Goal: Share content: Share content

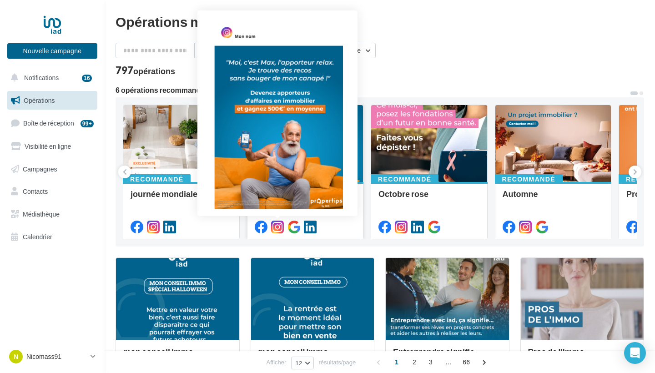
click at [283, 225] on icon at bounding box center [277, 226] width 13 height 13
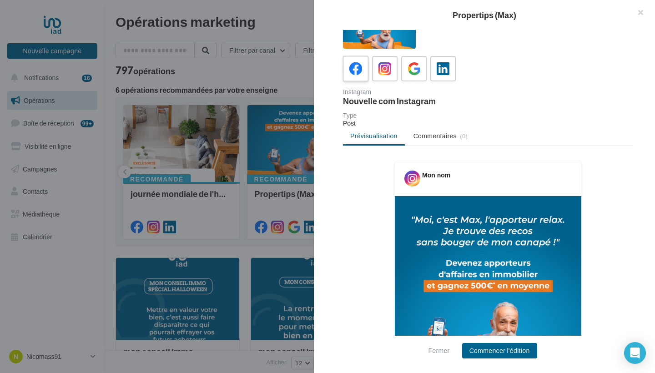
click at [361, 62] on div at bounding box center [355, 68] width 17 height 17
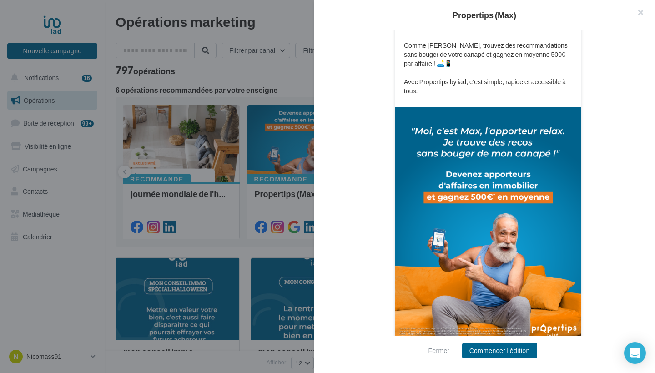
scroll to position [210, 0]
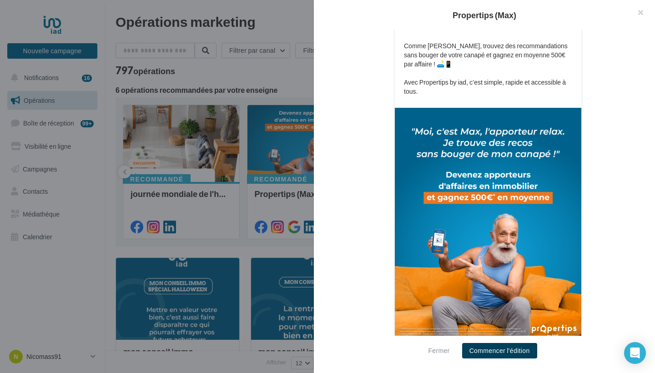
click at [505, 346] on button "Commencer l'édition" at bounding box center [499, 350] width 75 height 15
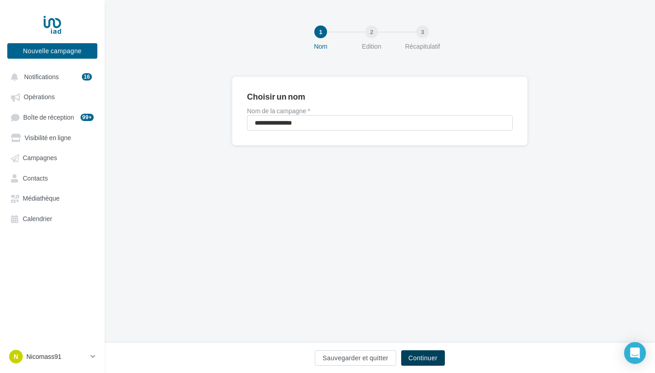
click at [441, 356] on button "Continuer" at bounding box center [423, 357] width 44 height 15
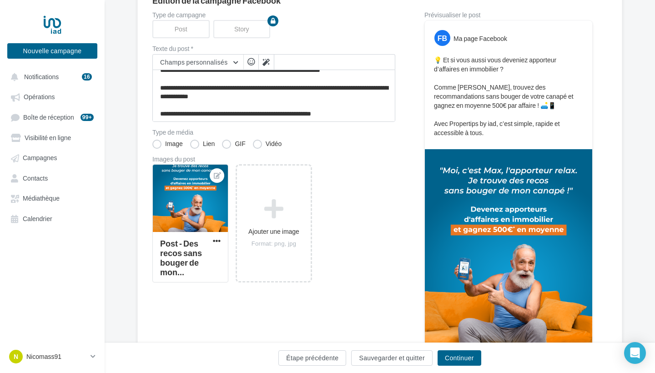
scroll to position [129, 0]
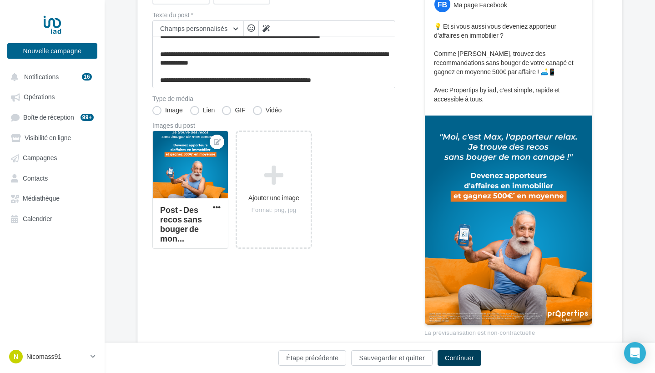
click at [456, 363] on button "Continuer" at bounding box center [459, 357] width 44 height 15
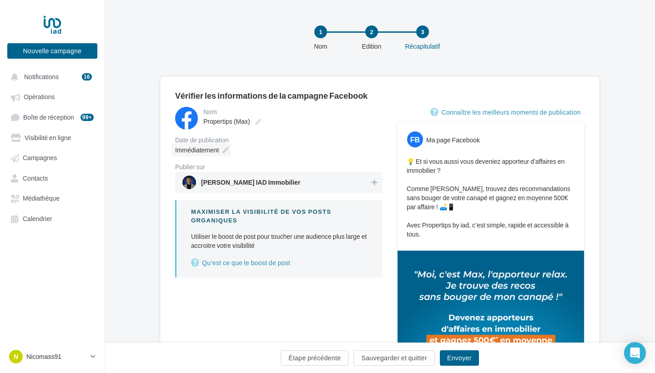
click at [221, 149] on div "Immédiatement" at bounding box center [200, 149] width 59 height 13
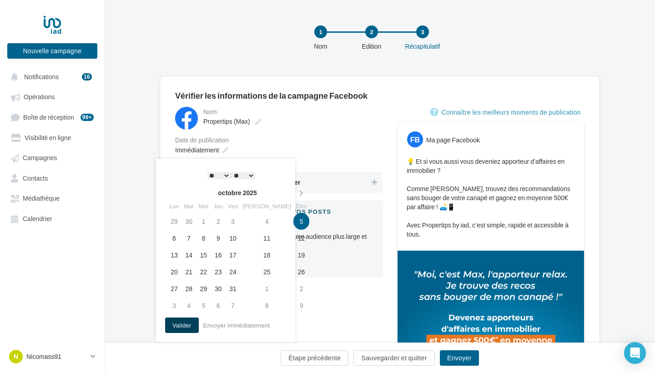
click at [185, 323] on button "Valider" at bounding box center [182, 324] width 34 height 15
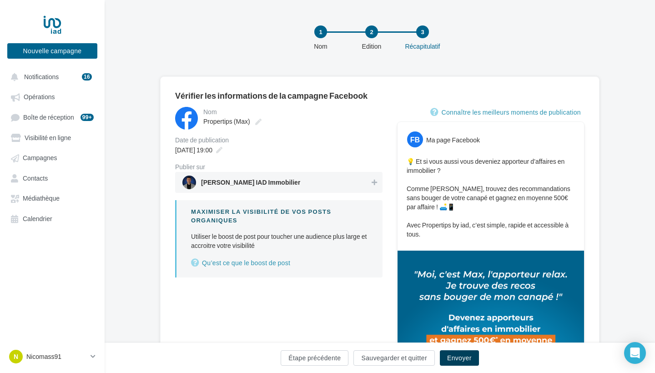
click at [466, 360] on button "Envoyer" at bounding box center [459, 357] width 39 height 15
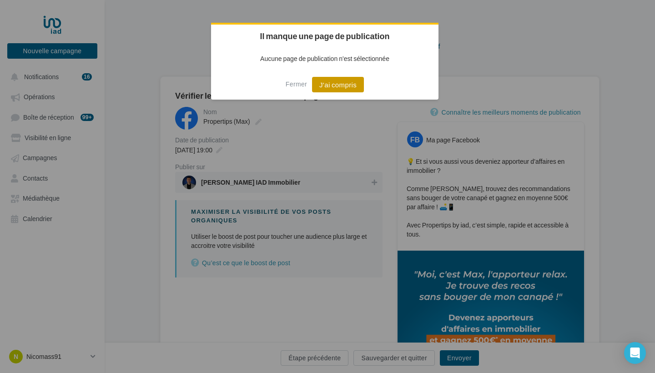
click at [348, 85] on button "J'ai compris" at bounding box center [338, 84] width 52 height 15
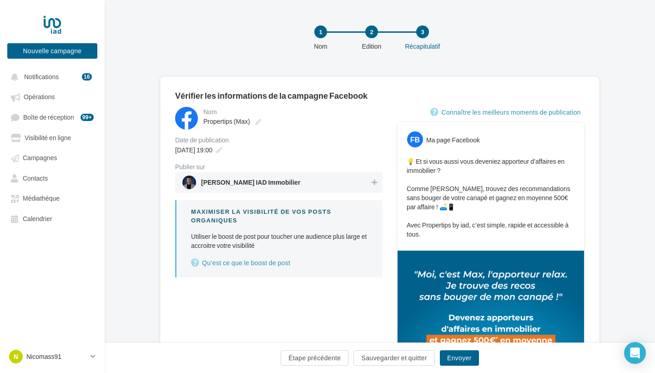
click at [381, 188] on div "Nicolas Massacret IAD Immobilier" at bounding box center [278, 182] width 207 height 21
click at [471, 357] on button "Envoyer" at bounding box center [459, 357] width 39 height 15
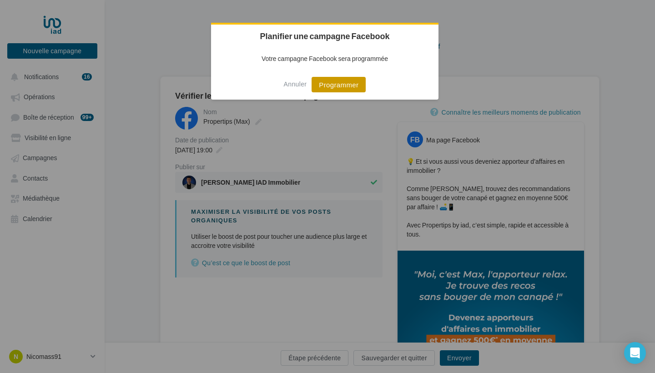
click at [353, 84] on button "Programmer" at bounding box center [338, 84] width 54 height 15
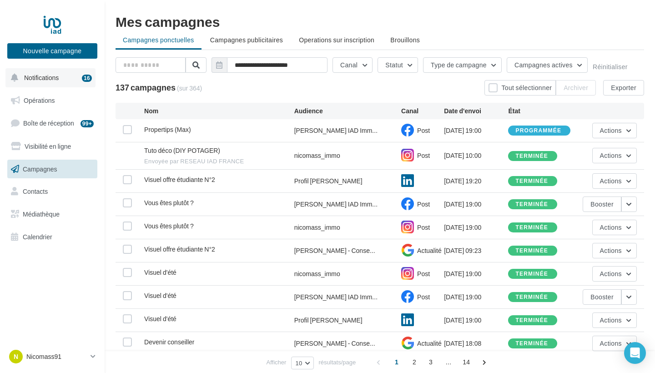
drag, startPoint x: 71, startPoint y: 80, endPoint x: 62, endPoint y: 78, distance: 9.4
click at [63, 78] on button "Notifications 16" at bounding box center [50, 77] width 90 height 19
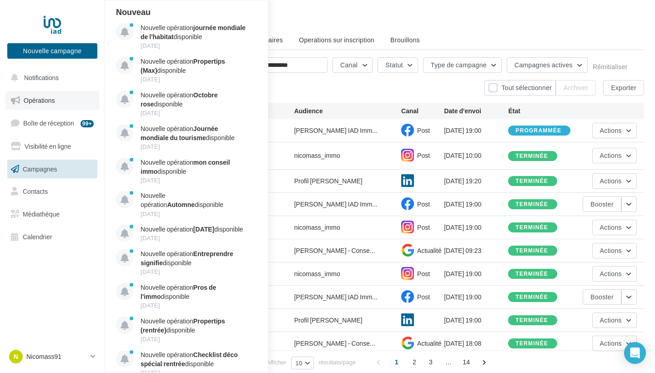
click at [56, 101] on link "Opérations" at bounding box center [52, 100] width 94 height 19
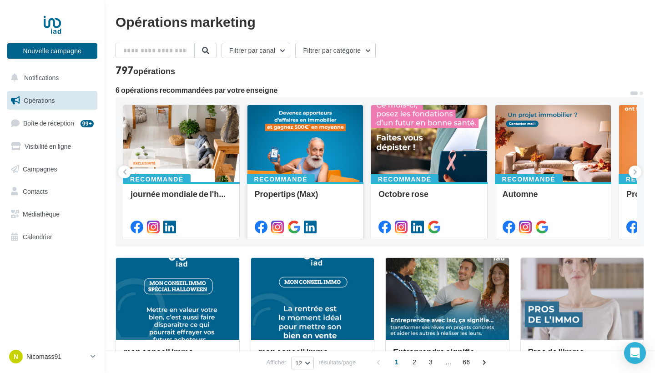
click at [291, 136] on div at bounding box center [305, 144] width 116 height 78
click at [637, 170] on button at bounding box center [634, 171] width 13 height 13
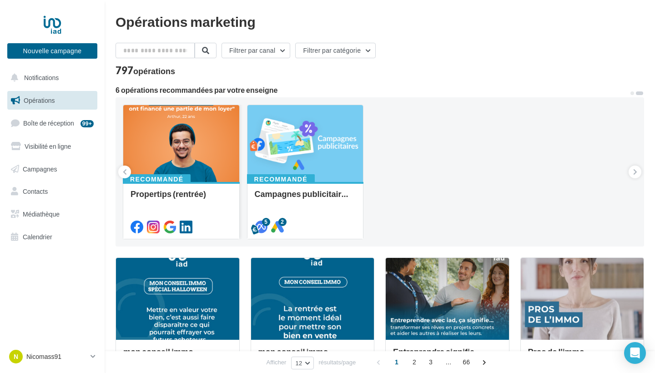
click at [208, 115] on div at bounding box center [181, 144] width 116 height 78
click at [123, 173] on icon at bounding box center [125, 171] width 4 height 9
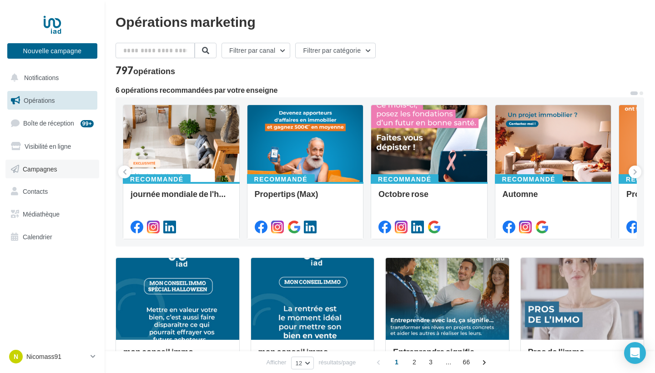
click at [52, 162] on link "Campagnes" at bounding box center [52, 169] width 94 height 19
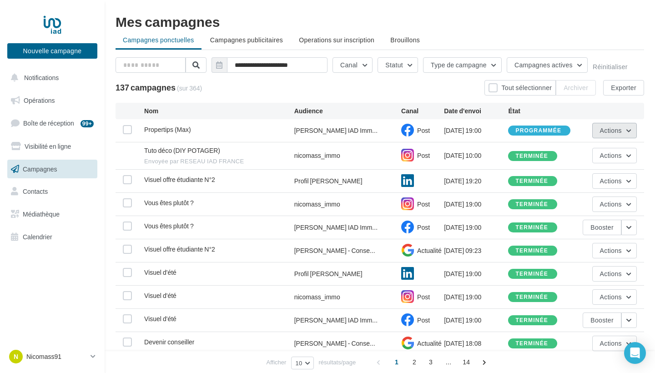
click at [621, 135] on button "Actions" at bounding box center [614, 130] width 45 height 15
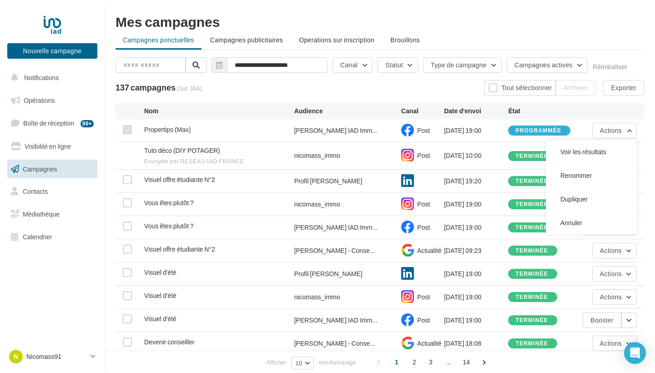
click at [126, 129] on label at bounding box center [127, 129] width 9 height 9
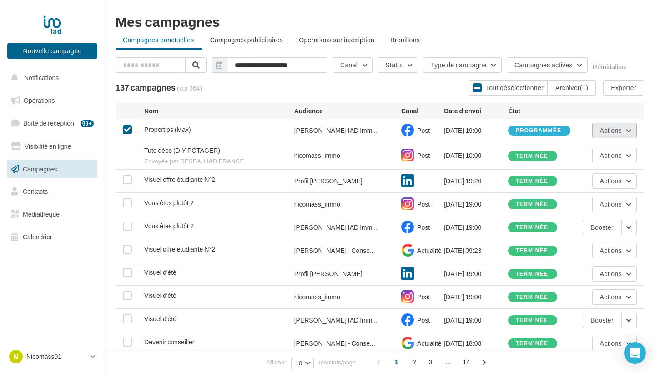
click at [622, 133] on button "Actions" at bounding box center [614, 130] width 45 height 15
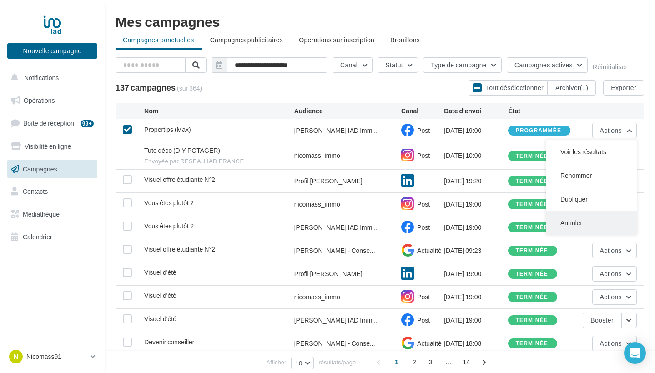
click at [579, 221] on button "Annuler" at bounding box center [591, 223] width 91 height 24
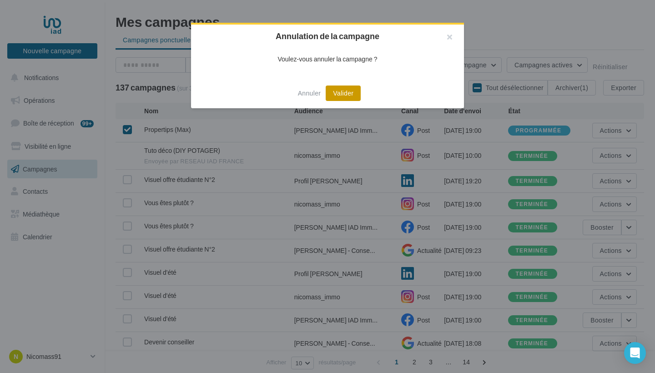
click at [346, 99] on button "Valider" at bounding box center [343, 92] width 35 height 15
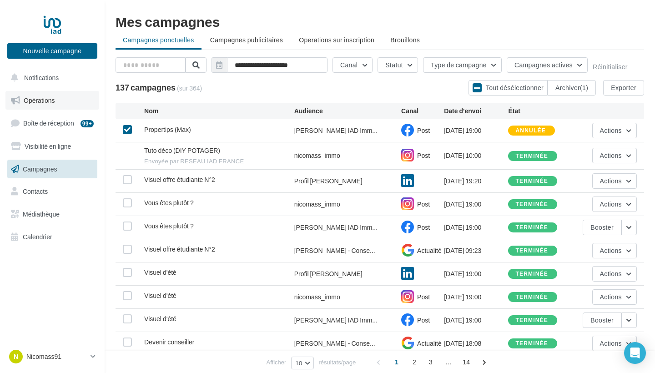
click at [45, 98] on span "Opérations" at bounding box center [39, 100] width 31 height 8
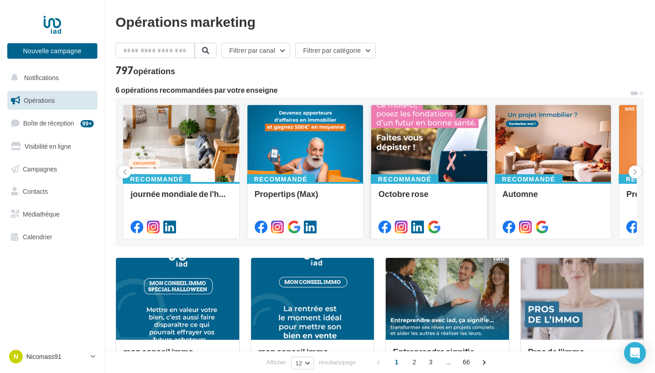
click at [416, 146] on div at bounding box center [429, 144] width 116 height 78
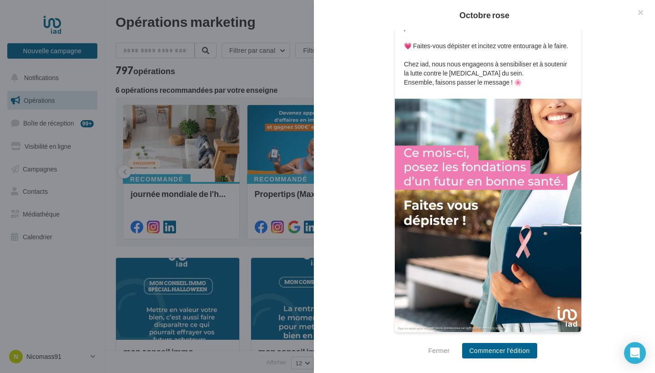
scroll to position [247, 0]
click at [491, 352] on button "Commencer l'édition" at bounding box center [499, 350] width 75 height 15
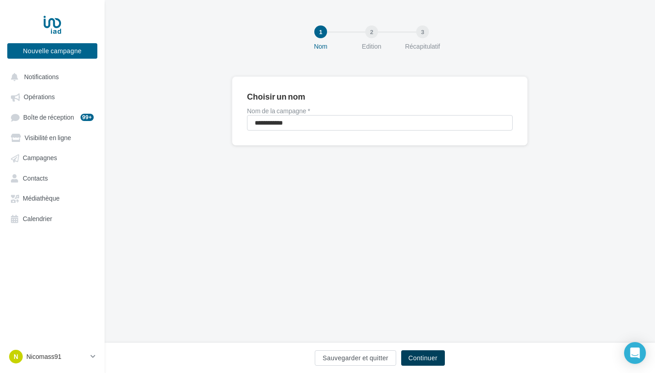
click at [430, 361] on button "Continuer" at bounding box center [423, 357] width 44 height 15
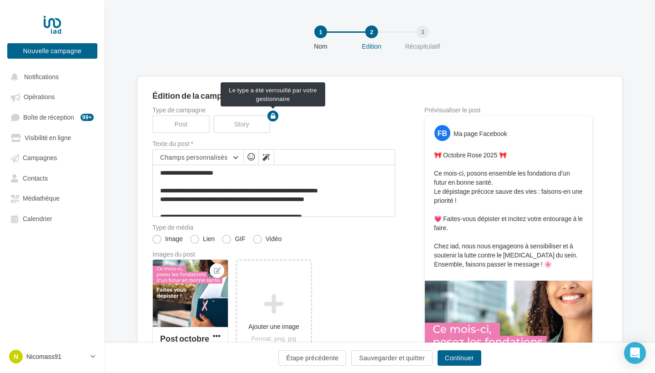
click at [275, 116] on icon "button" at bounding box center [273, 115] width 5 height 5
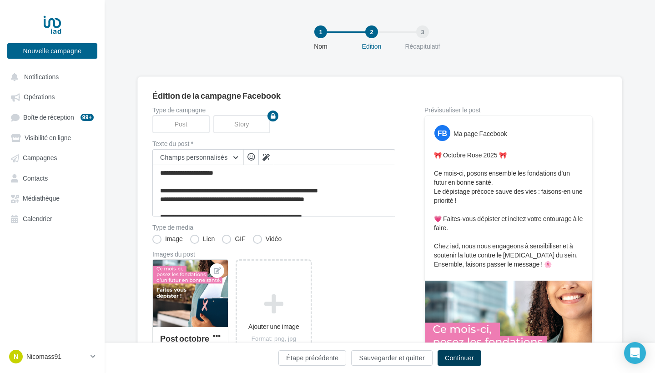
click at [469, 364] on button "Continuer" at bounding box center [459, 357] width 44 height 15
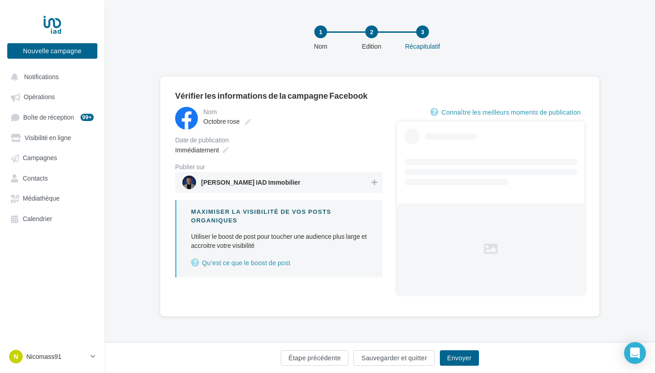
click at [289, 183] on span "[PERSON_NAME] IAD Immobilier" at bounding box center [250, 184] width 99 height 10
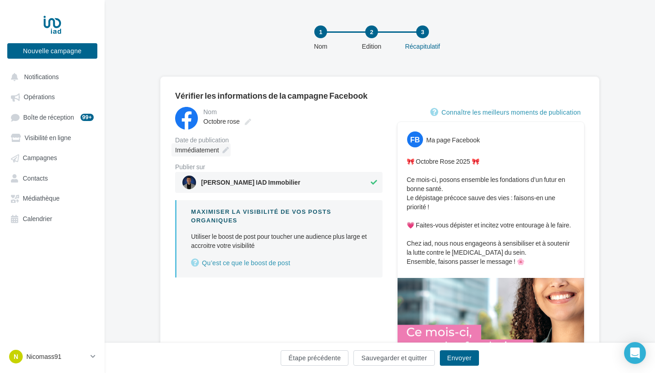
click at [227, 148] on icon at bounding box center [225, 150] width 6 height 6
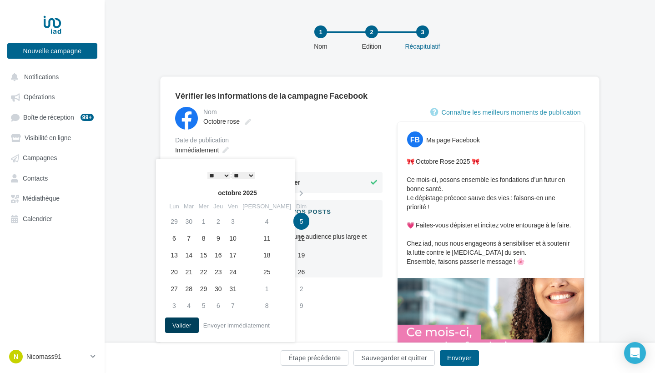
click at [189, 328] on button "Valider" at bounding box center [182, 324] width 34 height 15
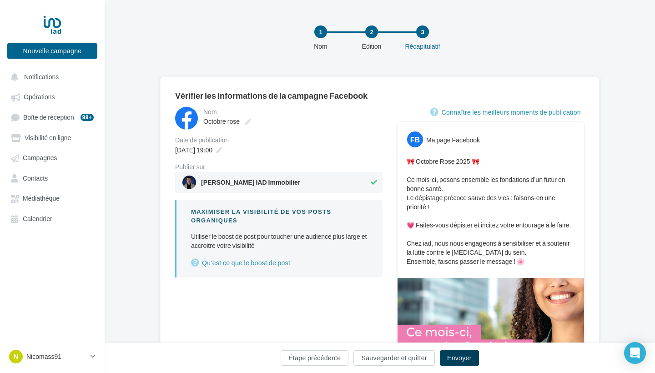
click at [464, 361] on button "Envoyer" at bounding box center [459, 357] width 39 height 15
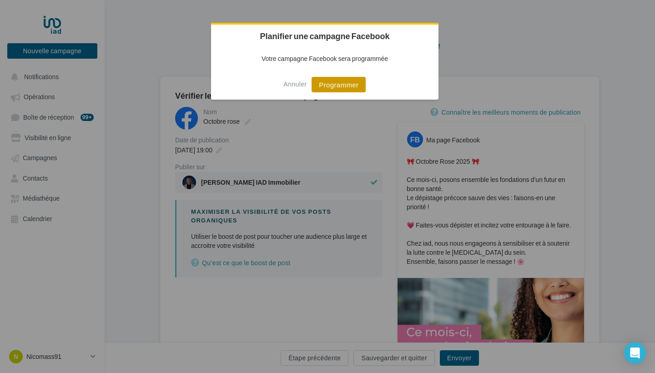
click at [324, 79] on button "Programmer" at bounding box center [338, 84] width 54 height 15
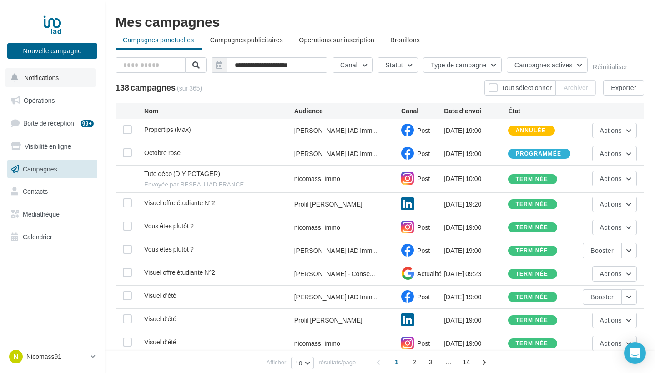
click at [52, 79] on span "Notifications" at bounding box center [41, 78] width 35 height 8
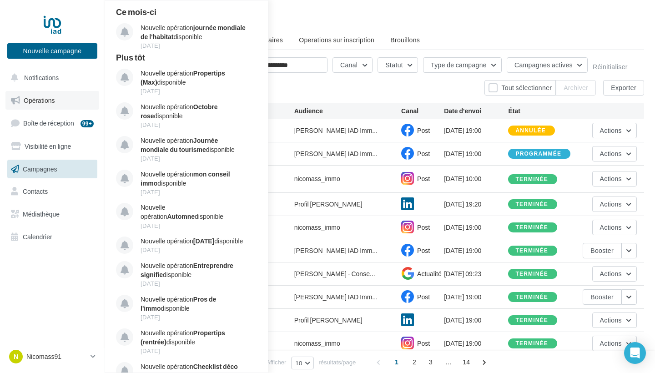
click at [48, 103] on span "Opérations" at bounding box center [39, 100] width 31 height 8
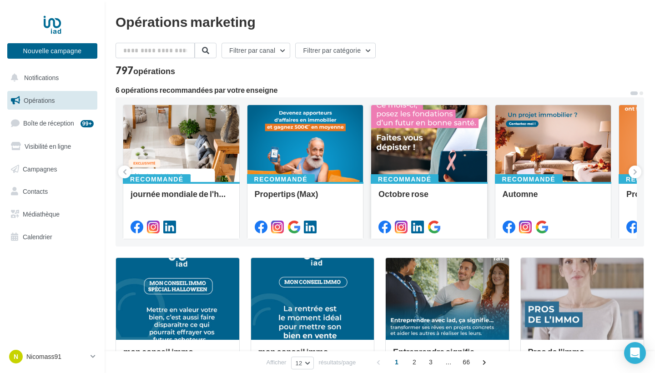
click at [397, 135] on div at bounding box center [429, 144] width 116 height 78
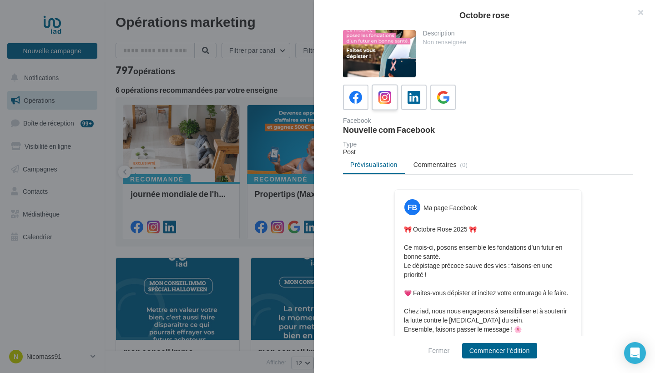
click at [384, 96] on icon at bounding box center [384, 97] width 13 height 13
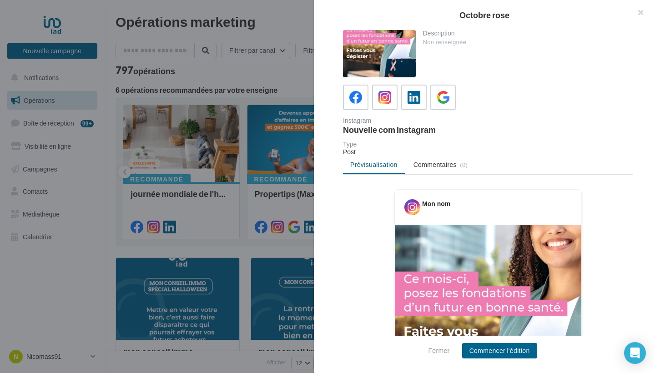
click at [509, 359] on div "Fermer Commencer l'édition" at bounding box center [484, 354] width 341 height 37
click at [511, 353] on button "Commencer l'édition" at bounding box center [499, 350] width 75 height 15
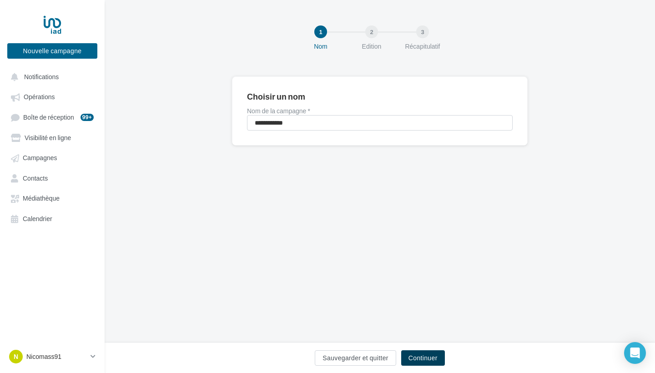
click at [434, 363] on button "Continuer" at bounding box center [423, 357] width 44 height 15
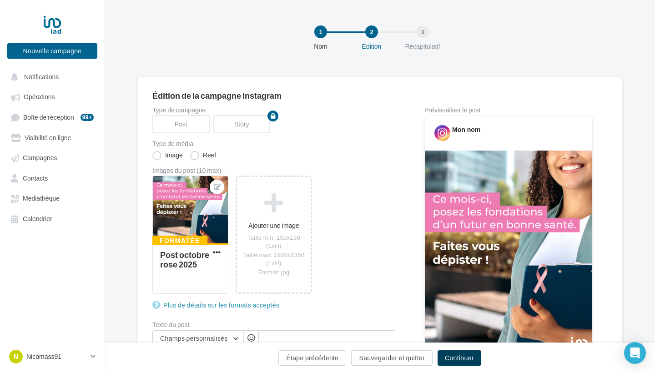
click at [459, 359] on button "Continuer" at bounding box center [459, 357] width 44 height 15
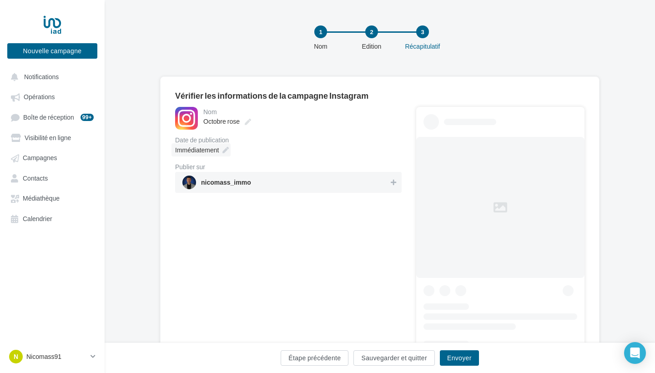
click at [219, 151] on div "Immédiatement" at bounding box center [200, 149] width 59 height 13
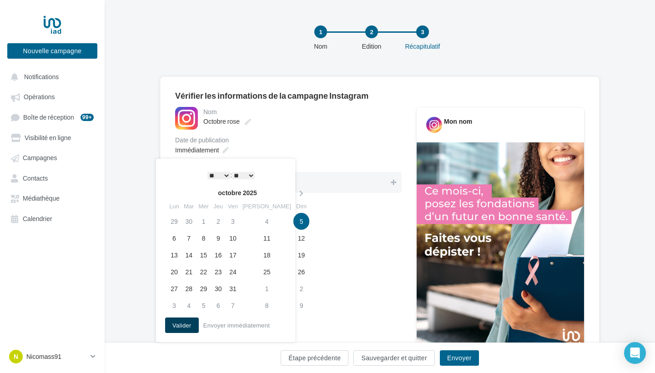
click at [189, 324] on button "Valider" at bounding box center [182, 324] width 34 height 15
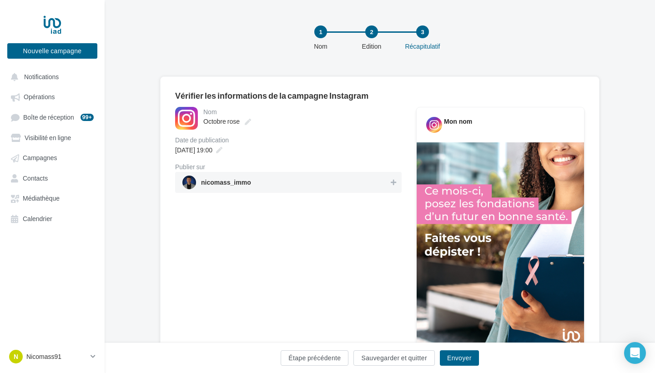
click at [266, 188] on span "nicomass_immo" at bounding box center [285, 182] width 206 height 14
click at [463, 363] on button "Envoyer" at bounding box center [459, 357] width 39 height 15
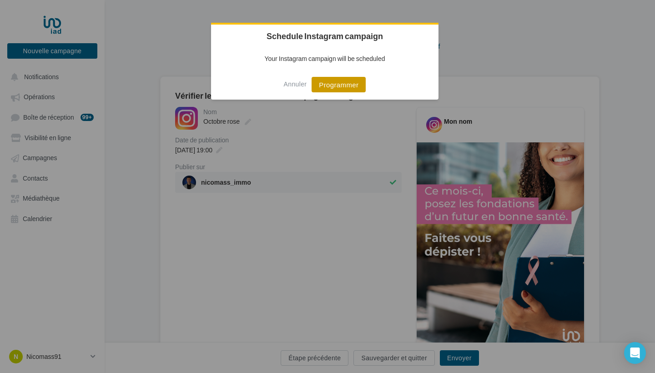
click at [344, 91] on button "Programmer" at bounding box center [338, 84] width 54 height 15
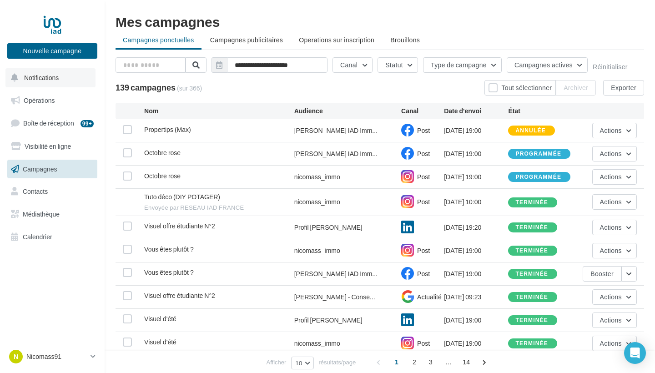
click at [43, 75] on span "Notifications" at bounding box center [41, 78] width 35 height 8
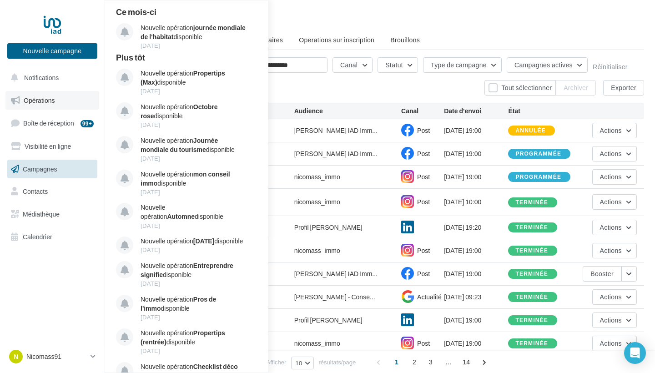
click at [59, 102] on link "Opérations" at bounding box center [52, 100] width 94 height 19
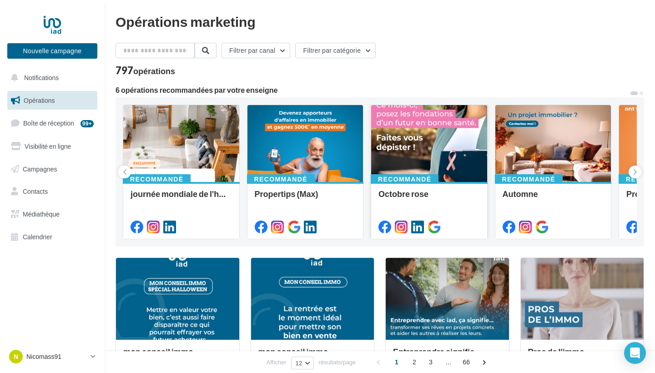
click at [449, 157] on div at bounding box center [429, 144] width 116 height 78
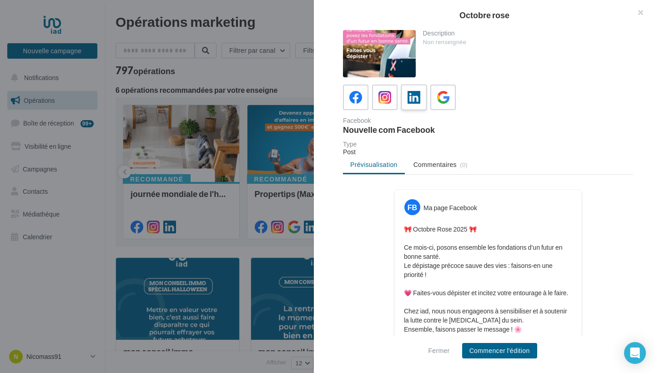
click at [411, 93] on icon at bounding box center [413, 97] width 13 height 13
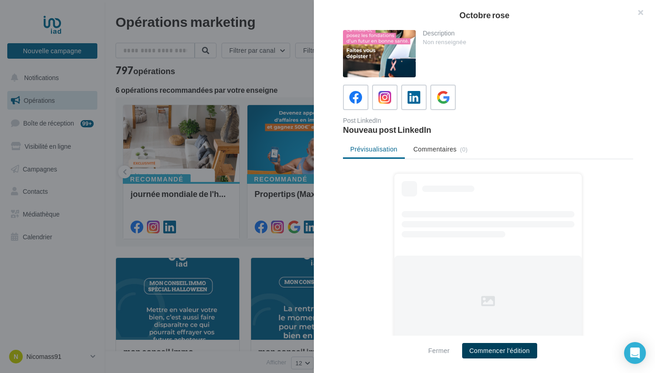
click at [497, 356] on button "Commencer l'édition" at bounding box center [499, 350] width 75 height 15
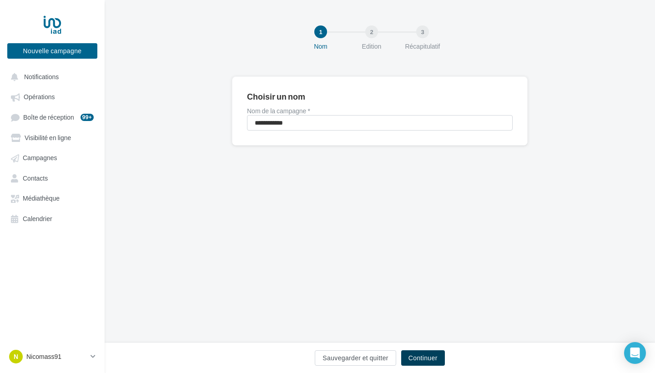
click at [438, 359] on button "Continuer" at bounding box center [423, 357] width 44 height 15
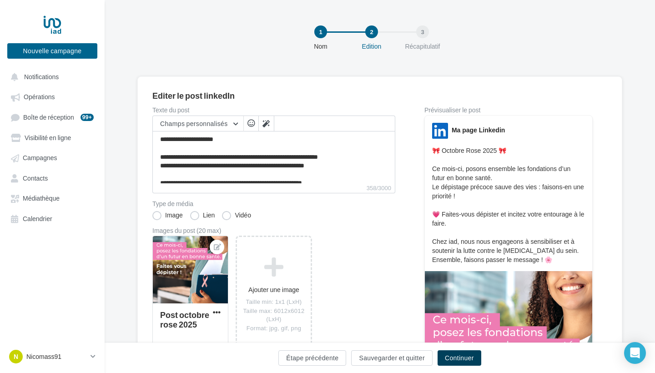
click at [468, 364] on button "Continuer" at bounding box center [459, 357] width 44 height 15
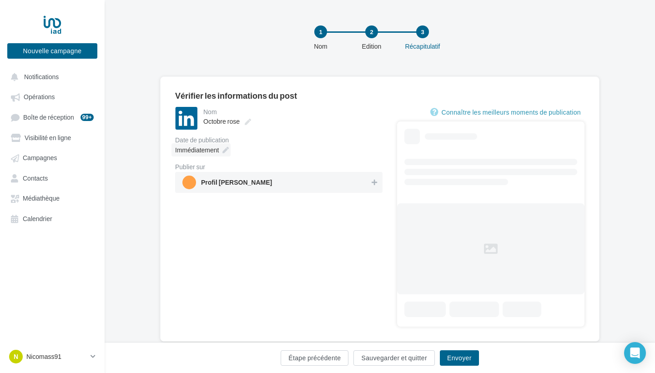
click at [229, 145] on div "Immédiatement" at bounding box center [200, 149] width 59 height 13
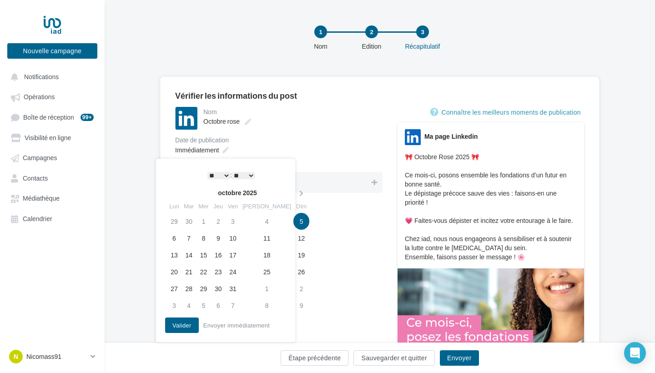
click at [297, 148] on div "Immédiatement" at bounding box center [278, 149] width 207 height 13
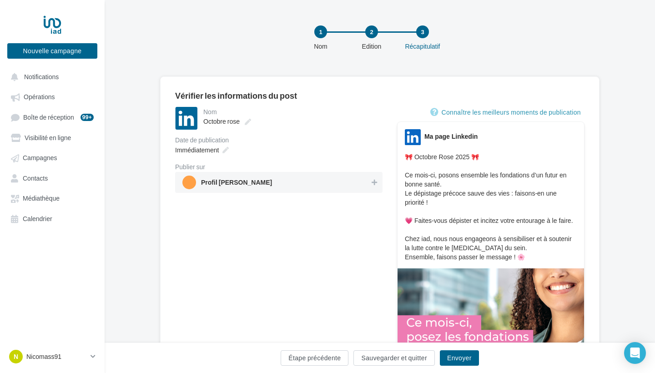
click at [252, 180] on span "Profil Nicolas Massacret" at bounding box center [236, 184] width 71 height 10
click at [221, 145] on div "Immédiatement" at bounding box center [200, 149] width 59 height 13
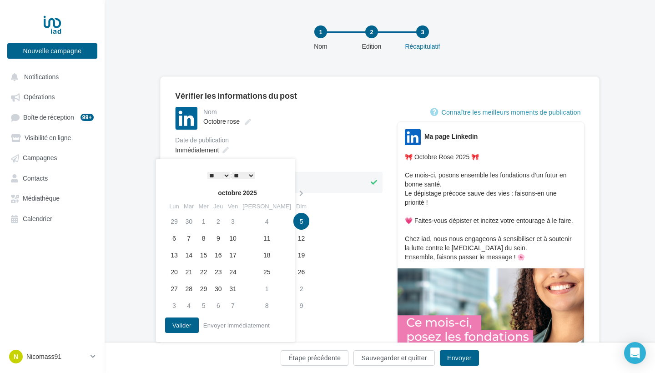
click at [245, 180] on div "* * * * * * * * * * ** ** ** ** ** ** ** ** ** ** ** ** ** ** : ** ** ** ** ** …" at bounding box center [231, 175] width 92 height 14
click at [190, 325] on button "Valider" at bounding box center [182, 324] width 34 height 15
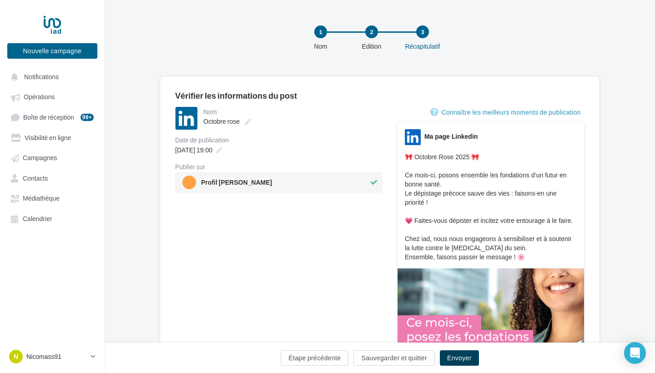
click at [471, 359] on button "Envoyer" at bounding box center [459, 357] width 39 height 15
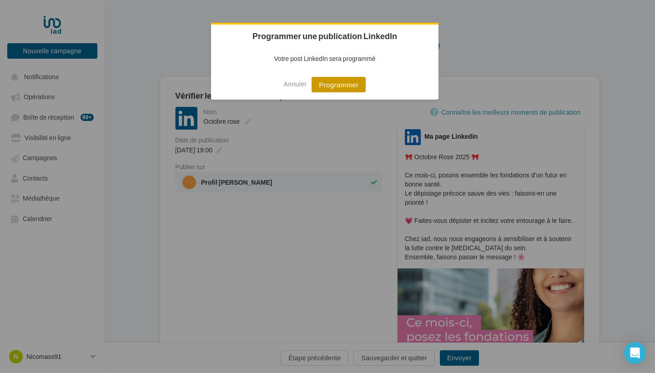
click at [332, 85] on button "Programmer" at bounding box center [338, 84] width 54 height 15
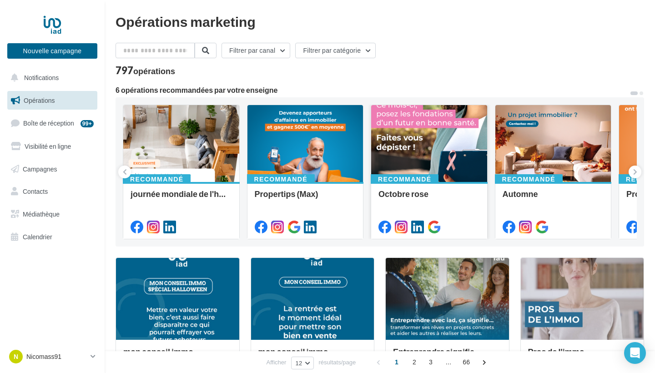
click at [378, 144] on div at bounding box center [429, 144] width 116 height 78
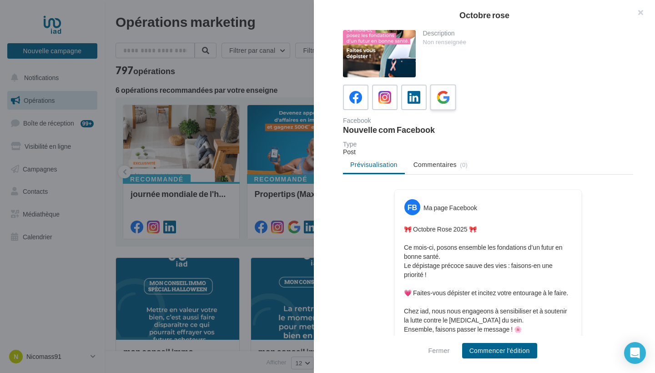
click at [431, 95] on label at bounding box center [443, 97] width 26 height 26
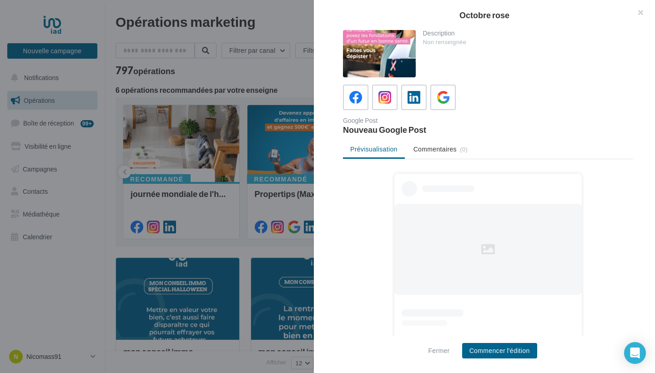
click at [504, 362] on div "Fermer Commencer l'édition" at bounding box center [484, 354] width 341 height 37
click at [504, 356] on button "Commencer l'édition" at bounding box center [499, 350] width 75 height 15
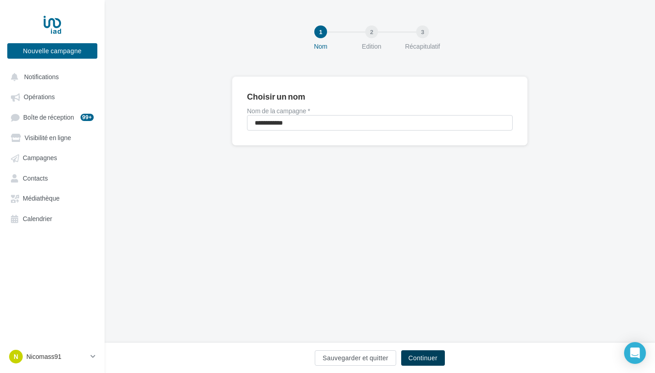
click at [429, 358] on button "Continuer" at bounding box center [423, 357] width 44 height 15
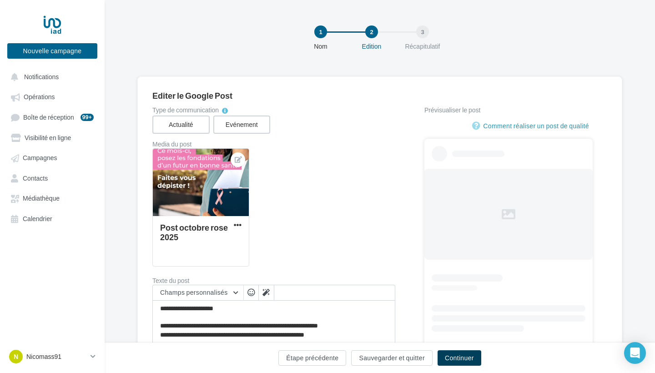
click at [463, 362] on button "Continuer" at bounding box center [459, 357] width 44 height 15
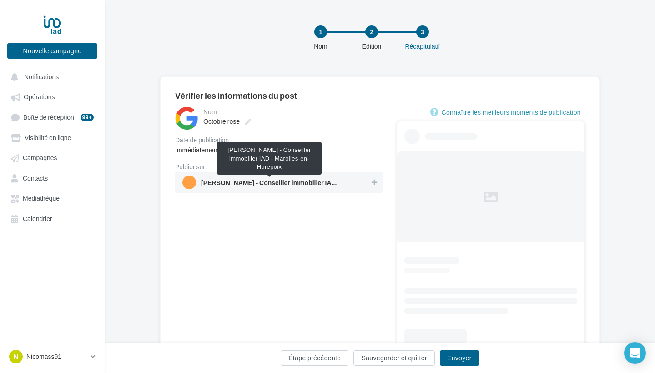
click at [298, 182] on span "[PERSON_NAME] - Conseiller immobilier IAD - Marolles-en-Hurepoix" at bounding box center [269, 185] width 136 height 10
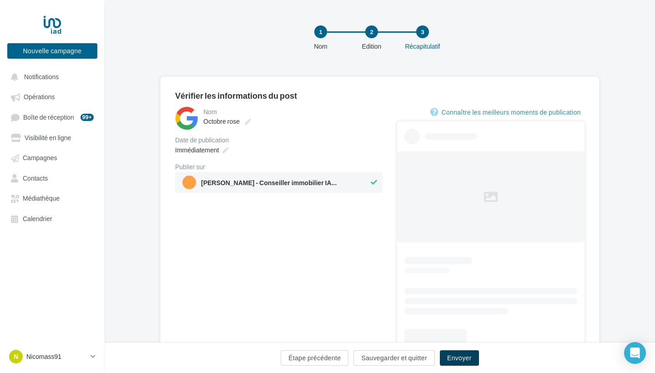
click at [446, 355] on button "Envoyer" at bounding box center [459, 357] width 39 height 15
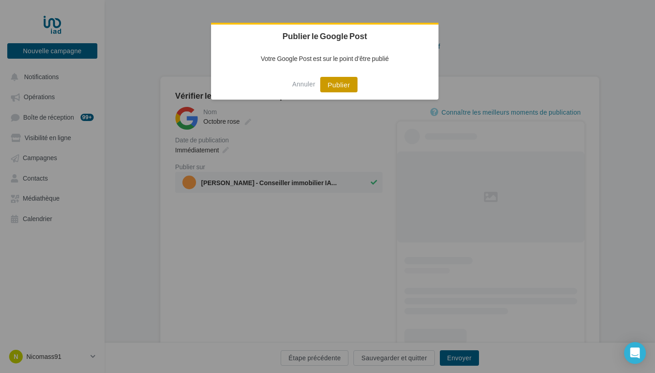
click at [322, 85] on button "Publier" at bounding box center [338, 84] width 37 height 15
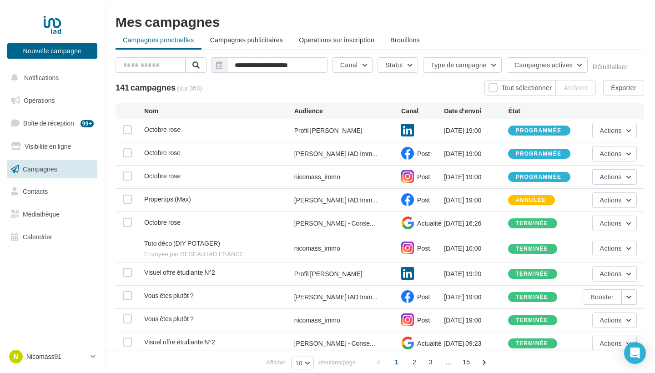
click at [57, 101] on link "Opérations" at bounding box center [52, 100] width 94 height 19
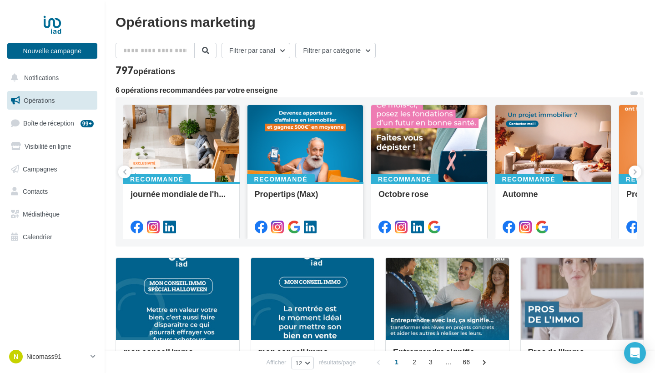
scroll to position [4, 0]
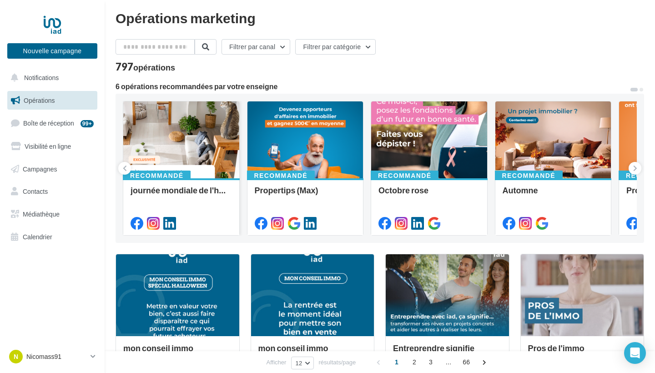
click at [193, 165] on div at bounding box center [181, 140] width 116 height 78
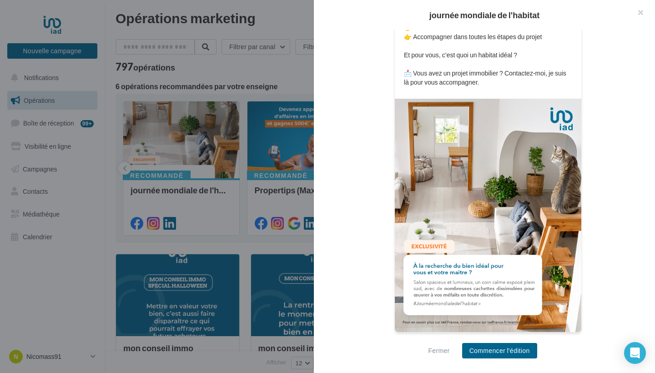
scroll to position [265, 0]
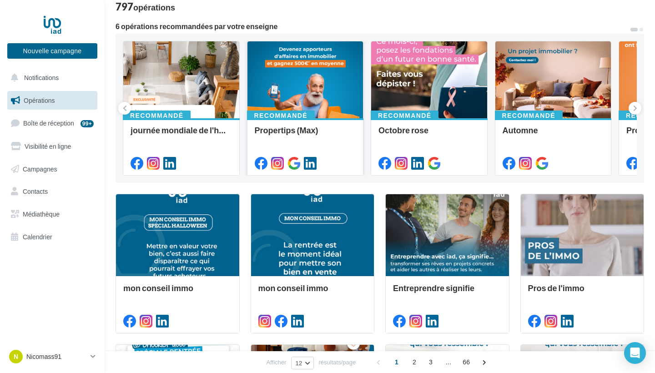
scroll to position [64, 0]
click at [300, 96] on div at bounding box center [305, 80] width 116 height 78
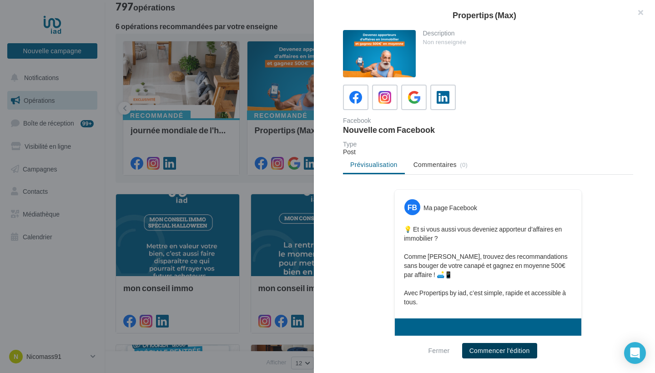
click at [512, 345] on button "Commencer l'édition" at bounding box center [499, 350] width 75 height 15
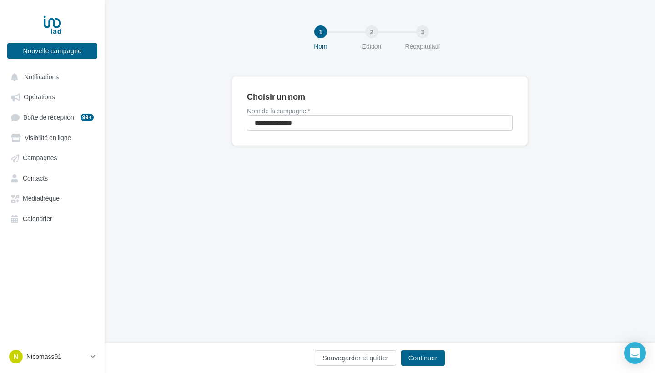
click at [426, 372] on div "Sauvegarder et quitter Continuer" at bounding box center [380, 357] width 550 height 30
click at [426, 364] on button "Continuer" at bounding box center [423, 357] width 44 height 15
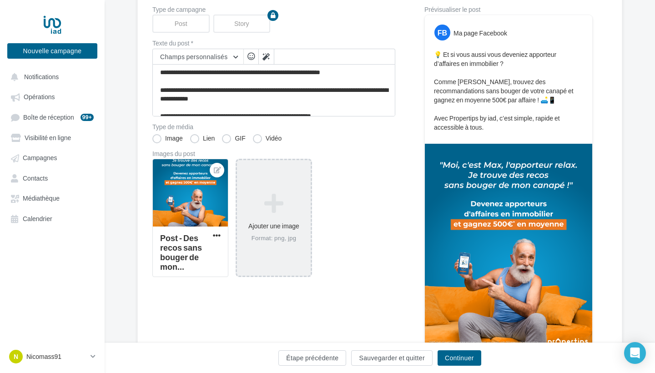
scroll to position [131, 0]
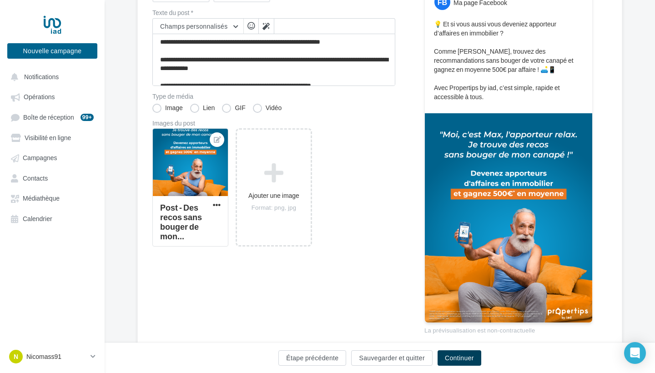
click at [460, 352] on button "Continuer" at bounding box center [459, 357] width 44 height 15
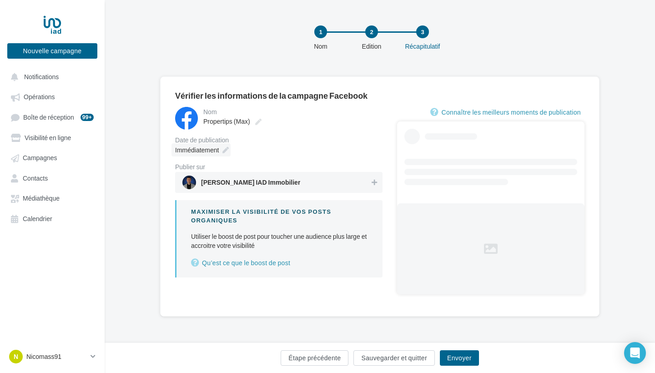
click at [229, 147] on icon at bounding box center [225, 150] width 6 height 6
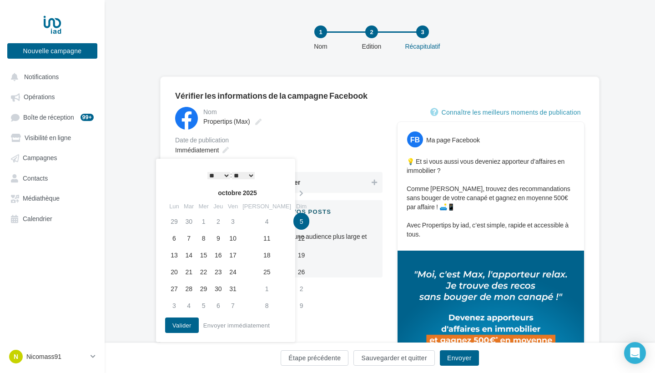
click at [218, 166] on div "**********" at bounding box center [225, 250] width 139 height 183
click at [195, 241] on td "7" at bounding box center [188, 238] width 15 height 17
click at [193, 323] on button "Valider" at bounding box center [182, 324] width 34 height 15
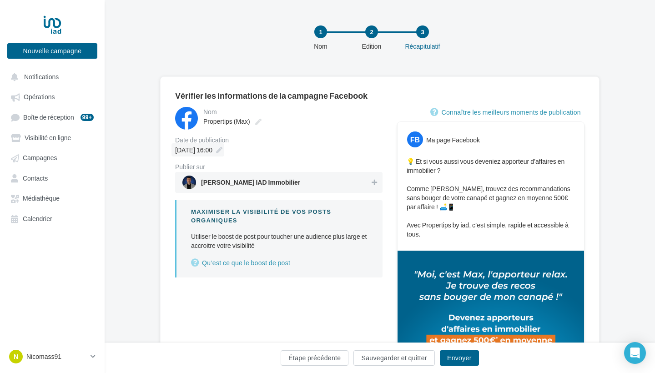
click at [222, 152] on icon at bounding box center [219, 150] width 6 height 6
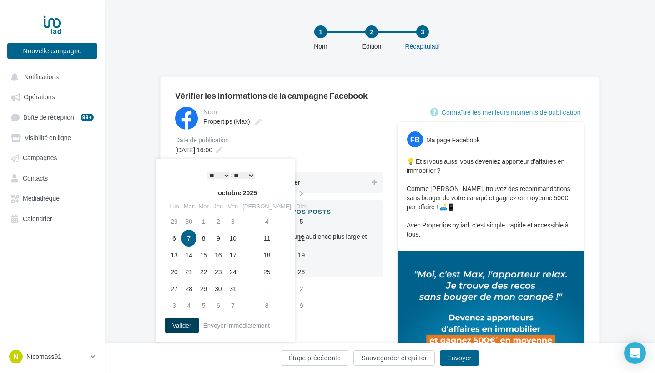
click at [185, 326] on button "Valider" at bounding box center [182, 324] width 34 height 15
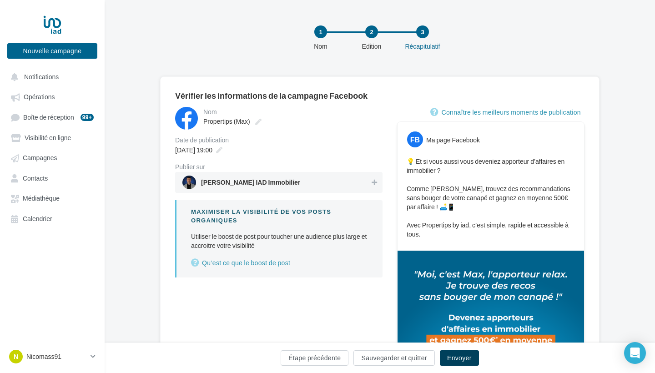
click at [466, 358] on button "Envoyer" at bounding box center [459, 357] width 39 height 15
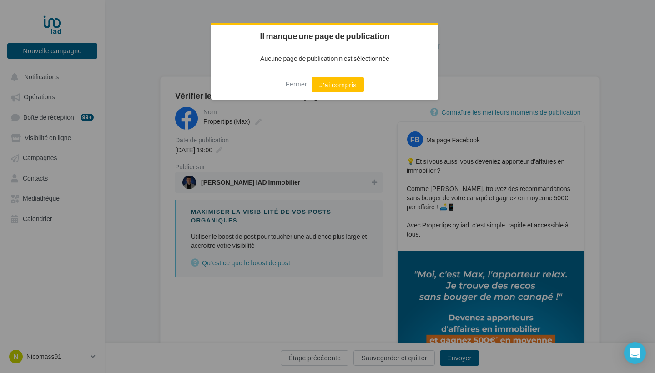
click at [356, 77] on div "Fermer J'ai compris" at bounding box center [324, 85] width 227 height 30
click at [353, 85] on button "J'ai compris" at bounding box center [338, 84] width 52 height 15
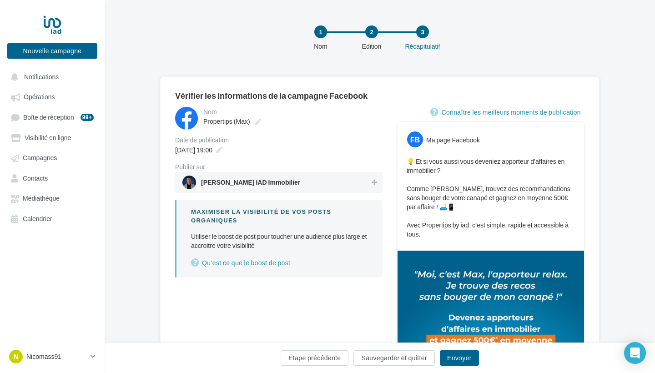
click at [304, 173] on div "Nicolas Massacret IAD Immobilier" at bounding box center [278, 182] width 207 height 21
click at [470, 356] on button "Envoyer" at bounding box center [459, 357] width 39 height 15
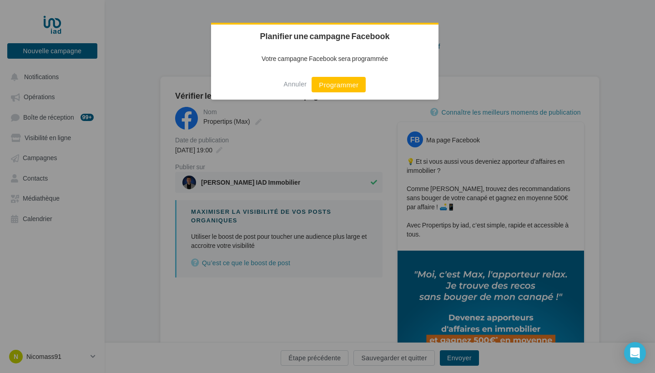
click at [347, 93] on div "Annuler Programmer" at bounding box center [324, 85] width 227 height 30
click at [347, 90] on button "Programmer" at bounding box center [338, 84] width 54 height 15
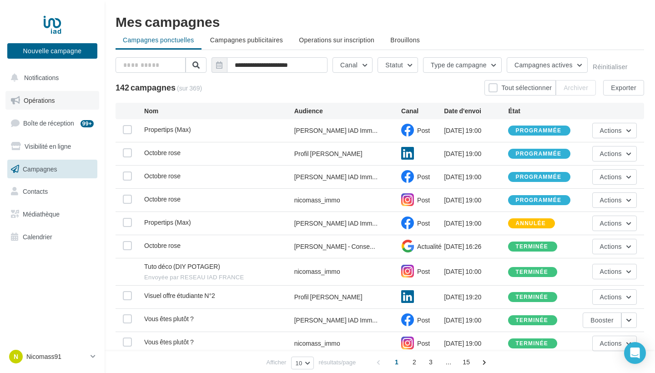
drag, startPoint x: 48, startPoint y: 84, endPoint x: 48, endPoint y: 104, distance: 20.0
click at [48, 104] on div "Notifications Opérations Boîte de réception 99+ Visibilité en ligne Campagnes C…" at bounding box center [52, 158] width 104 height 181
click at [48, 104] on link "Opérations" at bounding box center [52, 100] width 94 height 19
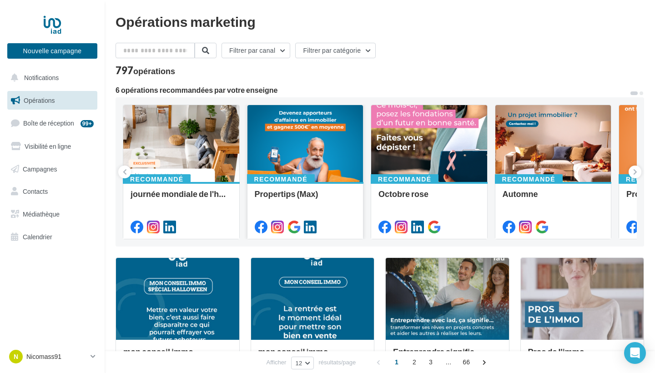
click at [291, 141] on div at bounding box center [305, 144] width 116 height 78
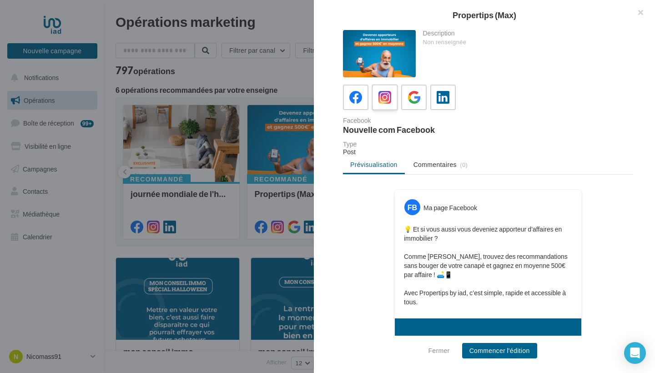
click at [391, 95] on div at bounding box center [384, 97] width 17 height 17
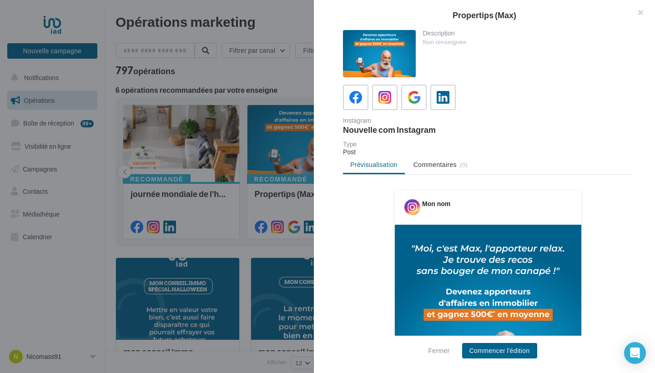
click at [512, 338] on div "Fermer Commencer l'édition" at bounding box center [484, 354] width 341 height 37
click at [511, 345] on button "Commencer l'édition" at bounding box center [499, 350] width 75 height 15
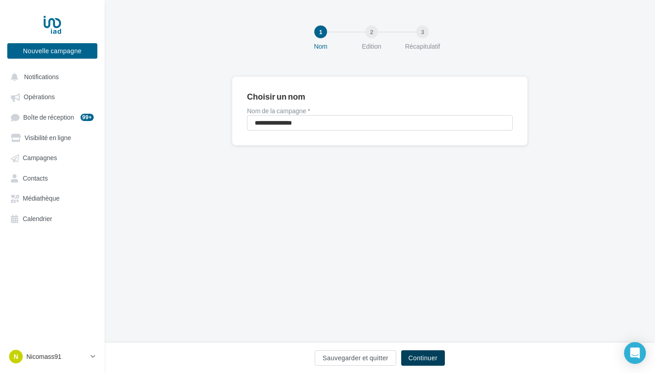
click at [437, 356] on button "Continuer" at bounding box center [423, 357] width 44 height 15
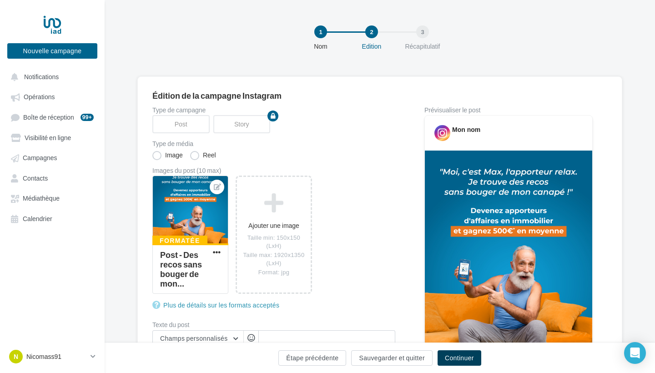
click at [475, 361] on button "Continuer" at bounding box center [459, 357] width 44 height 15
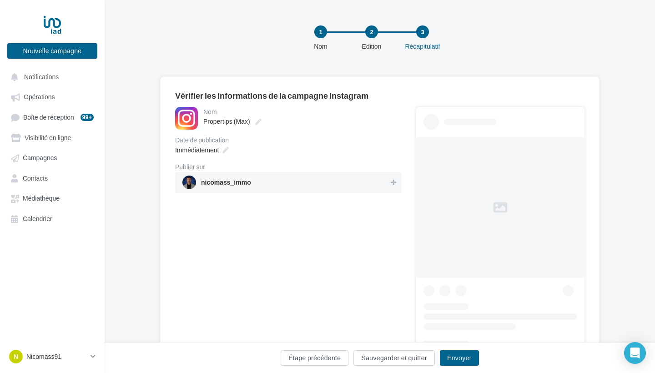
click at [235, 158] on div "**********" at bounding box center [288, 150] width 226 height 86
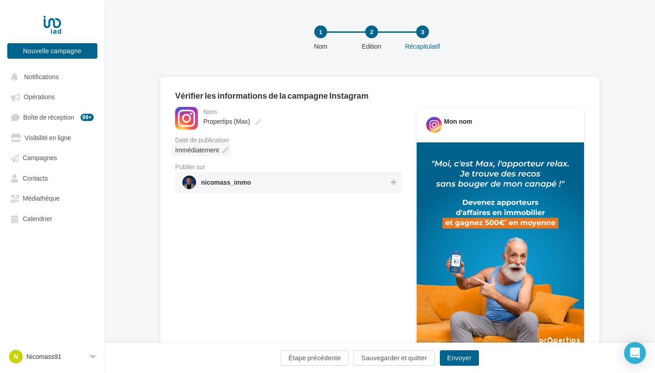
click at [226, 153] on icon at bounding box center [225, 150] width 6 height 6
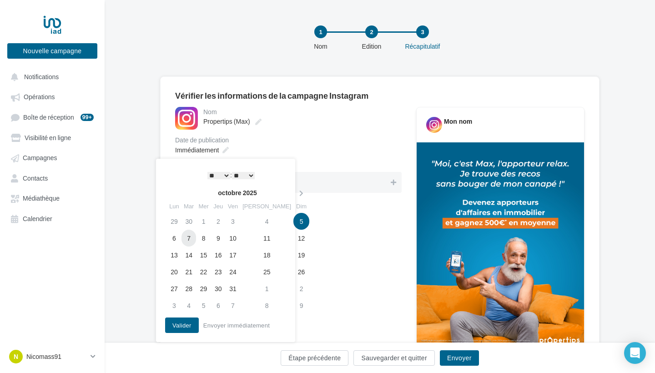
click at [196, 238] on td "7" at bounding box center [188, 238] width 15 height 17
click at [185, 320] on button "Valider" at bounding box center [182, 324] width 34 height 15
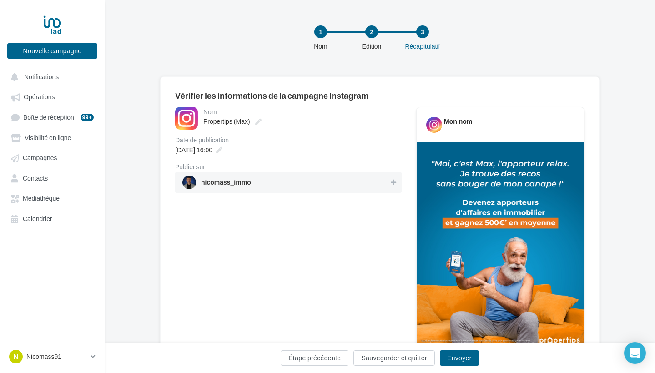
click at [281, 186] on span "nicomass_immo" at bounding box center [285, 182] width 206 height 14
click at [224, 147] on div "07/10/2025 à 16:00" at bounding box center [197, 149] width 53 height 13
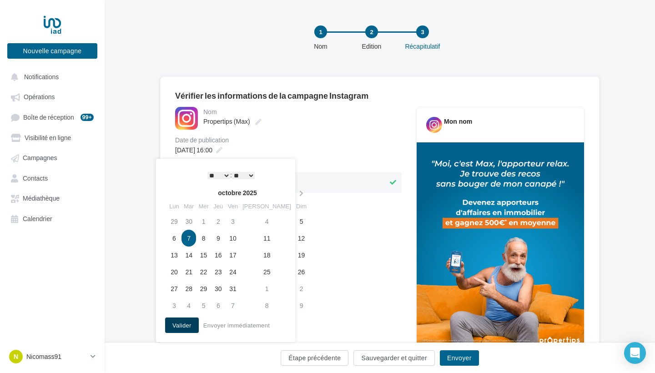
click at [189, 322] on button "Valider" at bounding box center [182, 324] width 34 height 15
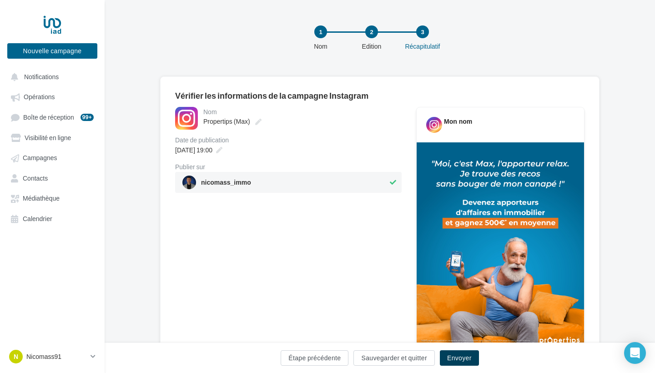
click at [461, 359] on button "Envoyer" at bounding box center [459, 357] width 39 height 15
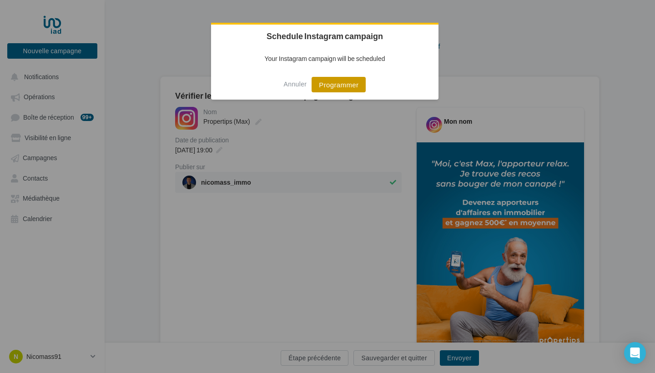
click at [336, 90] on button "Programmer" at bounding box center [338, 84] width 54 height 15
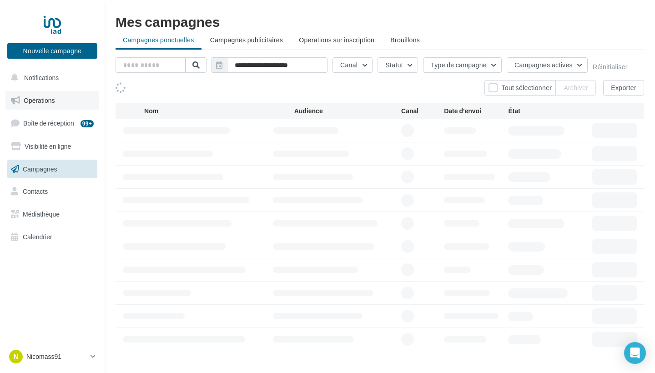
click at [50, 99] on span "Opérations" at bounding box center [39, 100] width 31 height 8
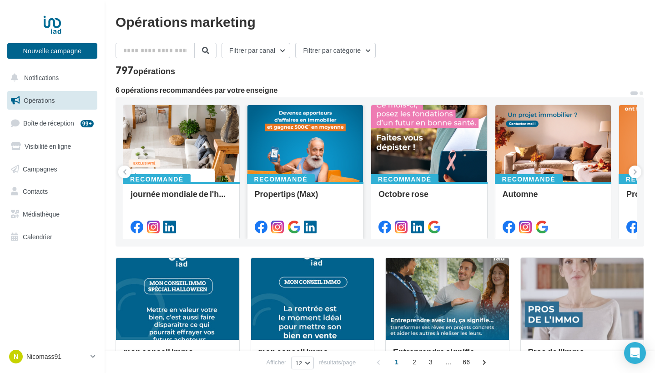
click at [280, 127] on div at bounding box center [305, 144] width 116 height 78
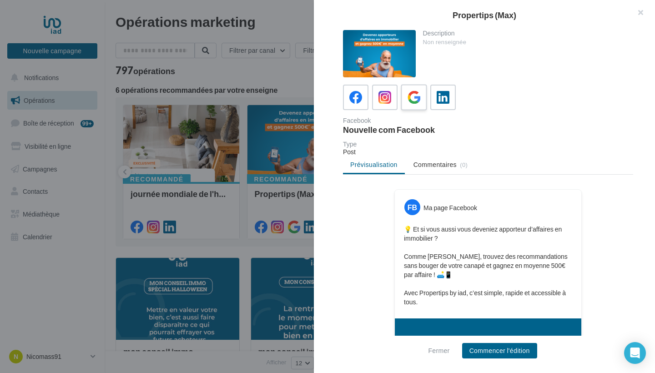
click at [420, 99] on icon at bounding box center [413, 97] width 13 height 13
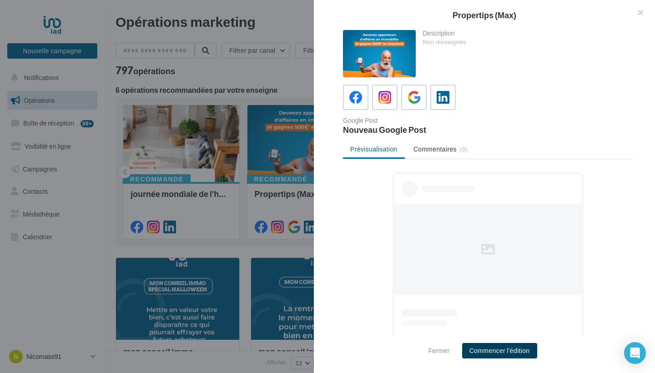
click at [487, 344] on button "Commencer l'édition" at bounding box center [499, 350] width 75 height 15
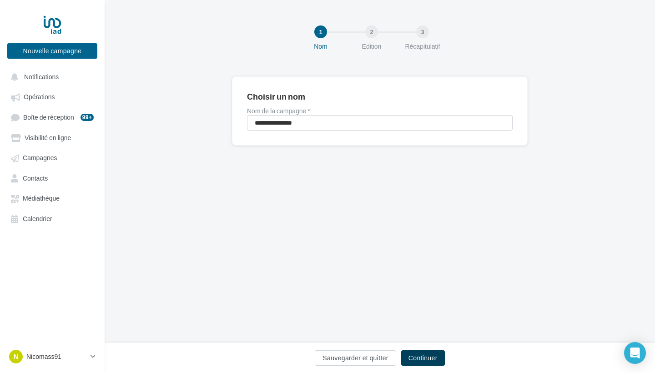
click at [414, 353] on button "Continuer" at bounding box center [423, 357] width 44 height 15
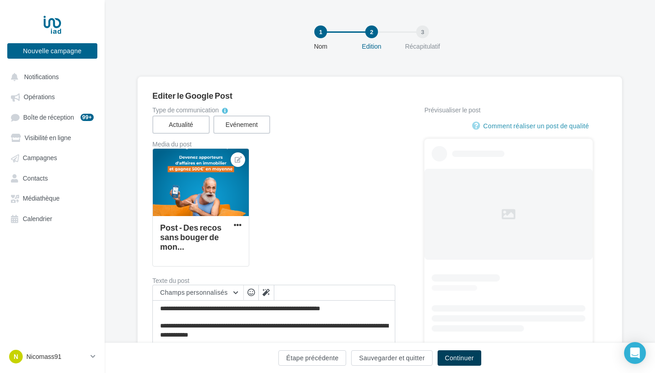
click at [461, 361] on button "Continuer" at bounding box center [459, 357] width 44 height 15
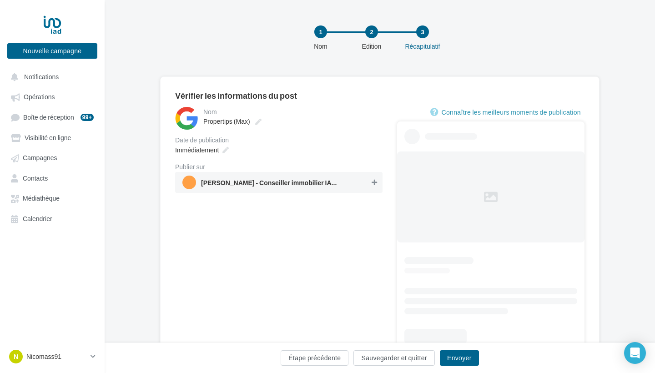
click at [369, 175] on span "Nicolas Massacret - Conseiller immobilier IAD - Marolles-en-Hurepoix" at bounding box center [275, 182] width 187 height 14
click at [223, 147] on icon at bounding box center [225, 150] width 6 height 6
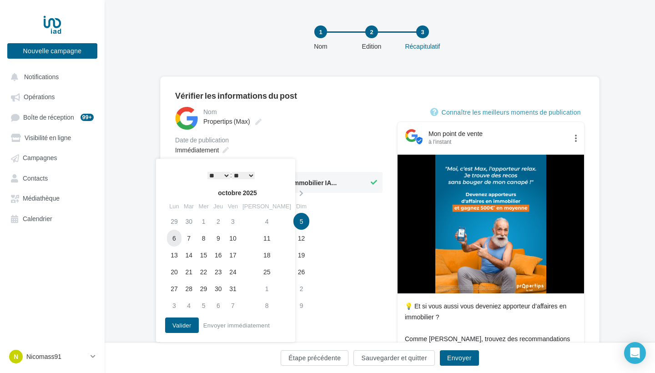
click at [172, 238] on td "6" at bounding box center [174, 238] width 15 height 17
click at [182, 325] on button "Valider" at bounding box center [182, 324] width 34 height 15
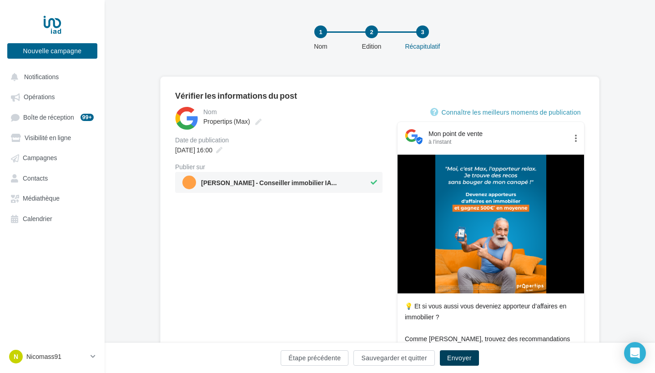
click at [465, 360] on button "Envoyer" at bounding box center [459, 357] width 39 height 15
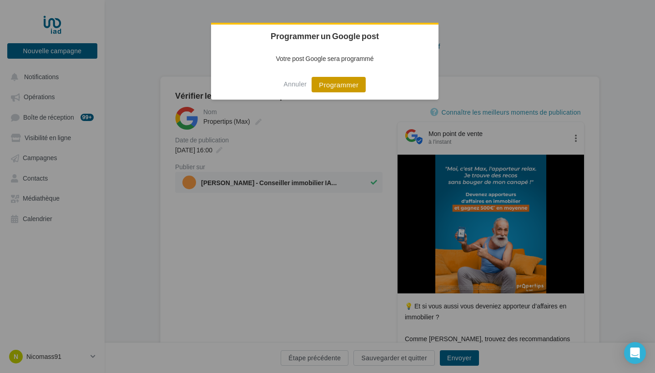
click at [349, 86] on button "Programmer" at bounding box center [338, 84] width 54 height 15
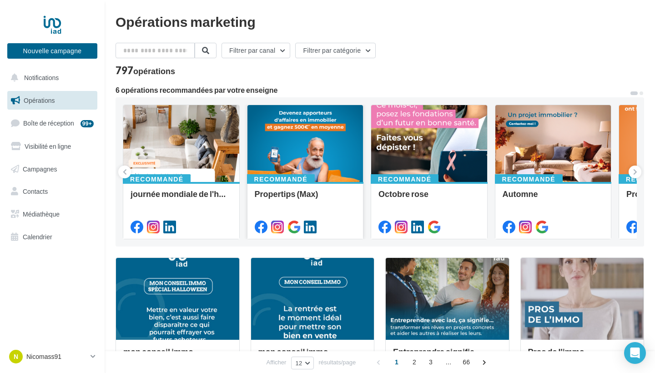
click at [298, 150] on div at bounding box center [305, 144] width 116 height 78
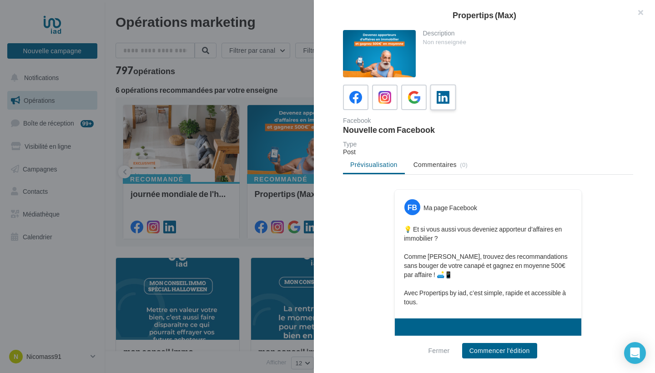
click at [437, 95] on icon at bounding box center [442, 97] width 13 height 13
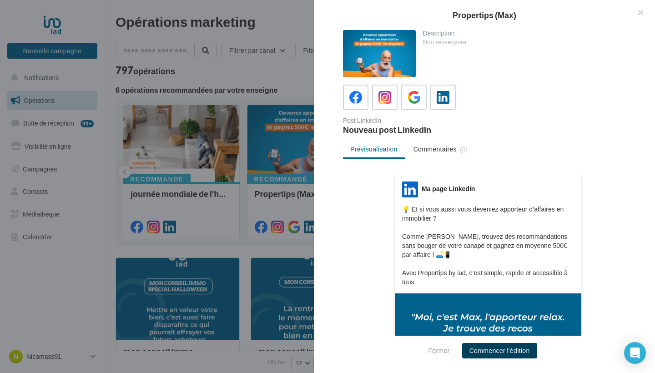
click at [496, 347] on button "Commencer l'édition" at bounding box center [499, 350] width 75 height 15
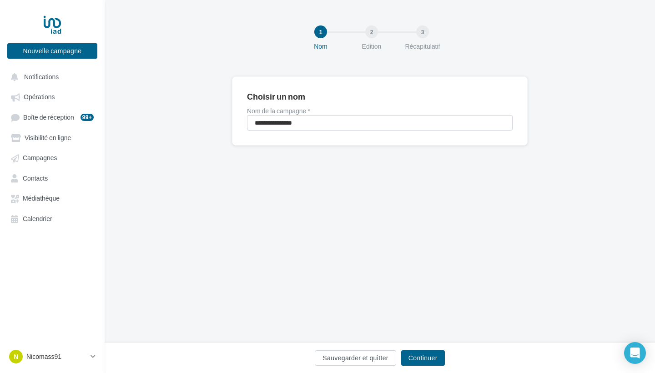
click at [430, 350] on div "Sauvegarder et quitter Continuer" at bounding box center [380, 357] width 550 height 30
click at [428, 354] on button "Continuer" at bounding box center [423, 357] width 44 height 15
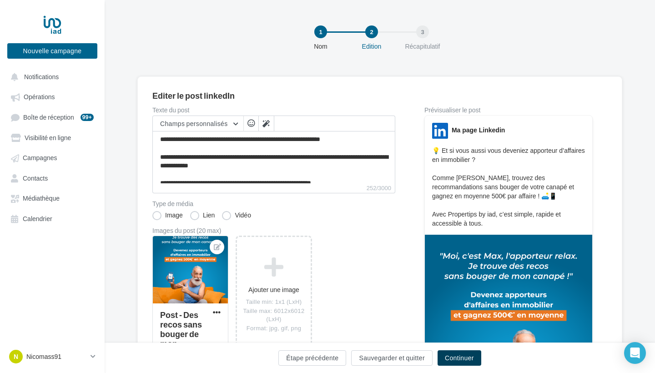
click at [451, 351] on button "Continuer" at bounding box center [459, 357] width 44 height 15
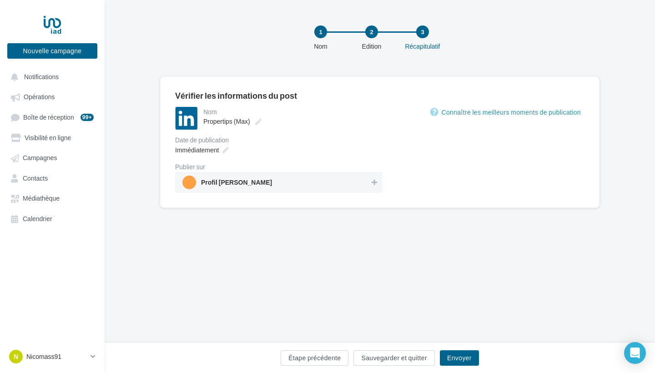
click at [260, 177] on span "Profil Nicolas Massacret" at bounding box center [275, 182] width 187 height 14
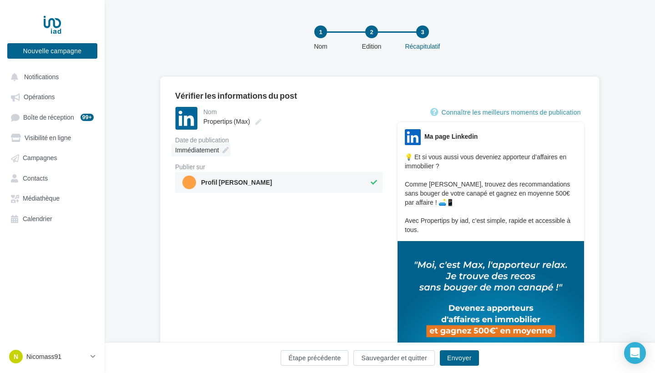
click at [221, 149] on div "Immédiatement" at bounding box center [200, 149] width 59 height 13
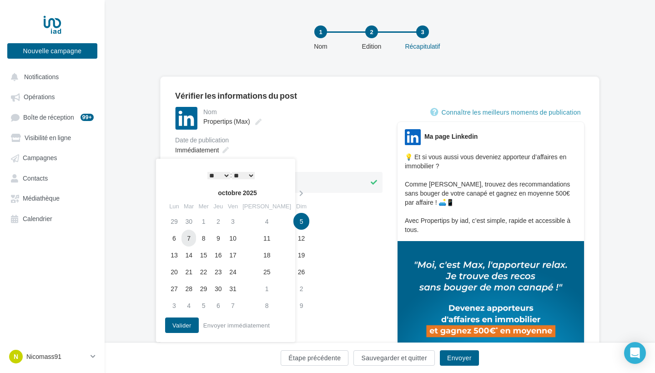
click at [190, 235] on td "7" at bounding box center [188, 238] width 15 height 17
click at [188, 322] on button "Valider" at bounding box center [182, 324] width 34 height 15
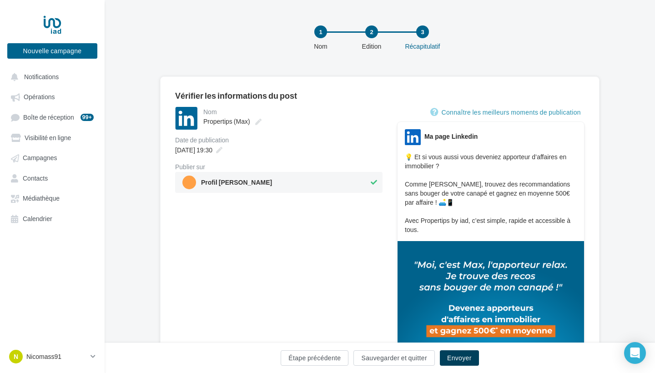
click at [464, 361] on button "Envoyer" at bounding box center [459, 357] width 39 height 15
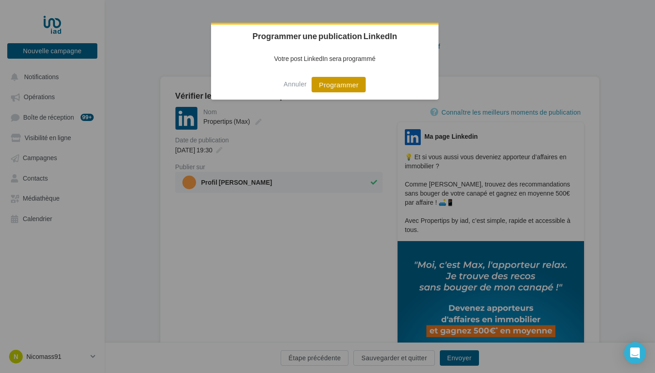
click at [352, 85] on button "Programmer" at bounding box center [338, 84] width 54 height 15
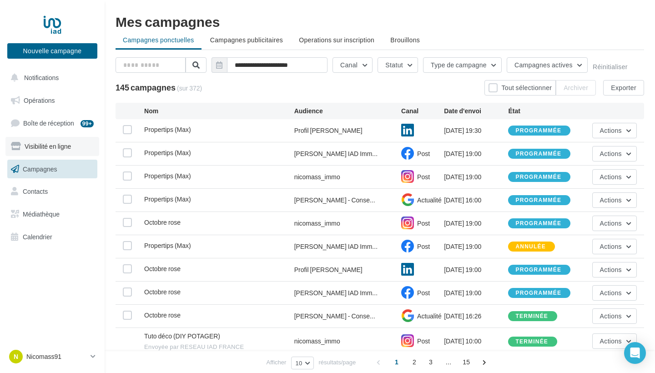
click at [60, 150] on link "Visibilité en ligne" at bounding box center [52, 146] width 94 height 19
